Goal: Task Accomplishment & Management: Manage account settings

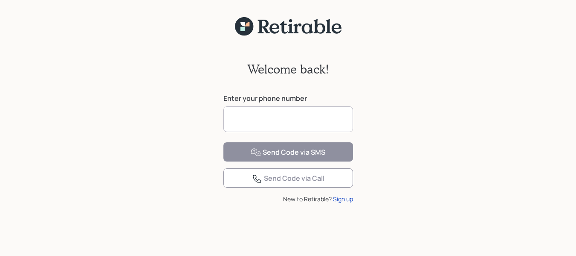
click at [316, 115] on input at bounding box center [289, 119] width 130 height 26
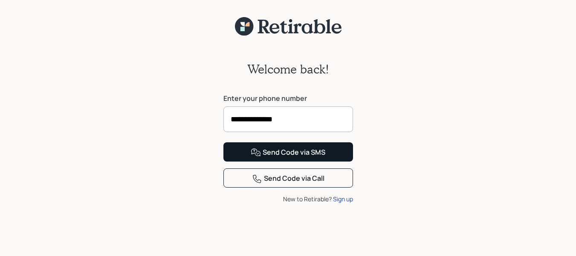
type input "**********"
click at [331, 161] on button "Send Code via SMS" at bounding box center [289, 151] width 130 height 19
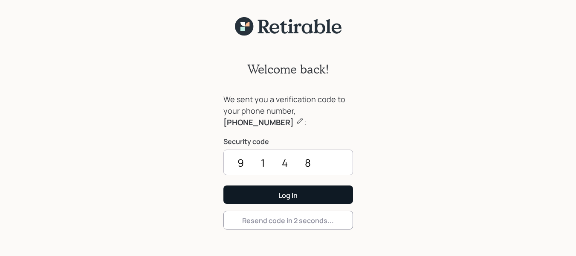
type input "9148"
click at [330, 198] on button "Log In" at bounding box center [289, 194] width 130 height 18
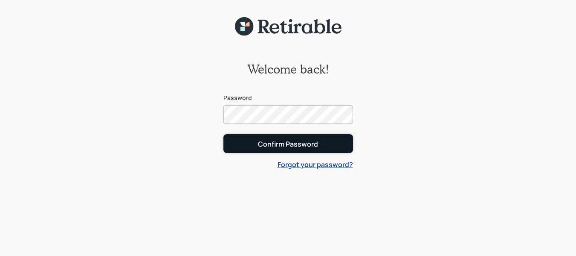
click at [338, 141] on button "Confirm Password" at bounding box center [289, 143] width 130 height 18
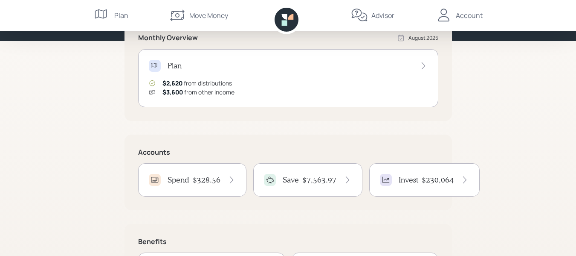
scroll to position [128, 0]
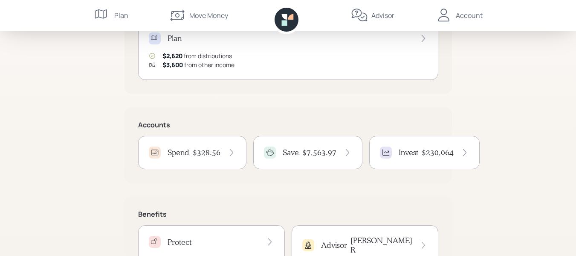
click at [219, 151] on h4 "$328.56" at bounding box center [207, 152] width 28 height 9
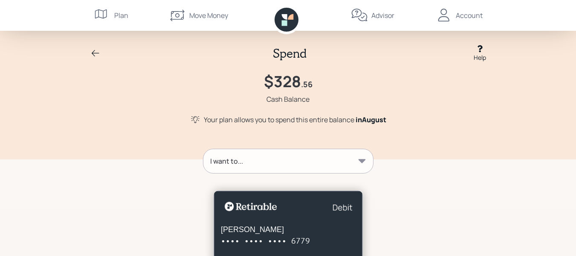
click at [97, 52] on icon at bounding box center [95, 53] width 10 height 10
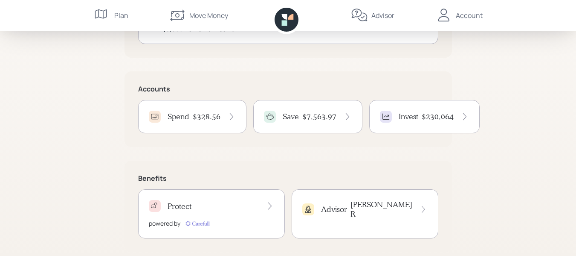
scroll to position [171, 0]
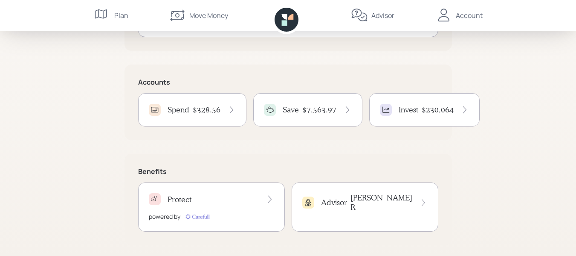
click at [468, 16] on div "Account" at bounding box center [469, 15] width 27 height 10
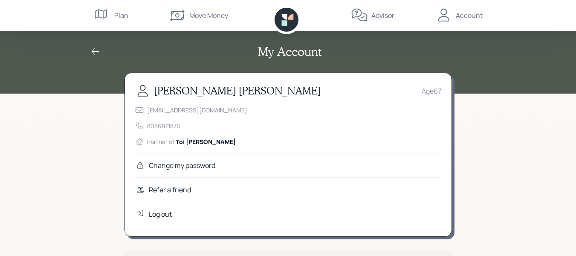
click at [160, 216] on div "Log out" at bounding box center [160, 214] width 23 height 10
